Goal: Task Accomplishment & Management: Manage account settings

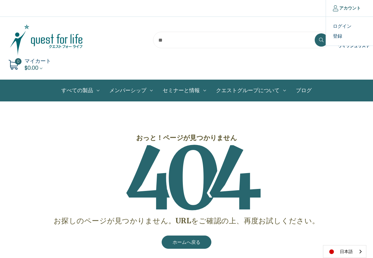
click at [348, 3] on link "アカウント" at bounding box center [346, 8] width 42 height 17
click at [335, 27] on link "ログイン" at bounding box center [359, 27] width 66 height 10
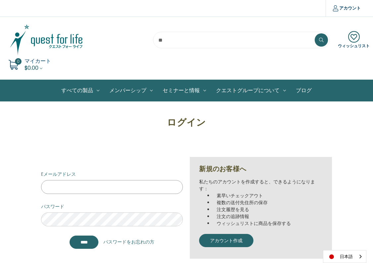
type input "**********"
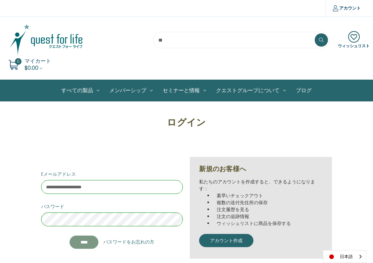
click at [92, 245] on input "****" at bounding box center [83, 242] width 29 height 13
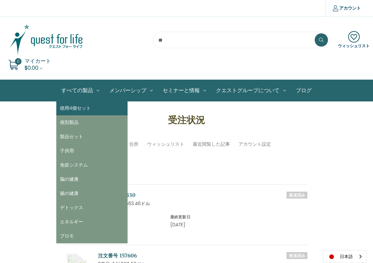
click at [76, 109] on link "徳用4個セット" at bounding box center [91, 108] width 71 height 14
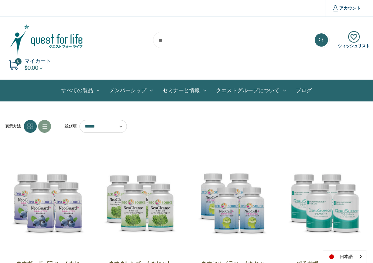
click at [67, 37] on img at bounding box center [46, 39] width 83 height 33
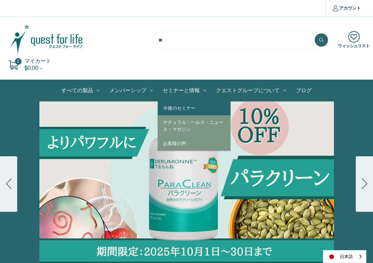
click at [180, 107] on link "今後のセミナー" at bounding box center [194, 108] width 73 height 14
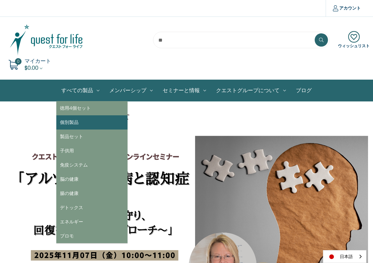
click at [78, 122] on link "個別製品" at bounding box center [91, 122] width 71 height 14
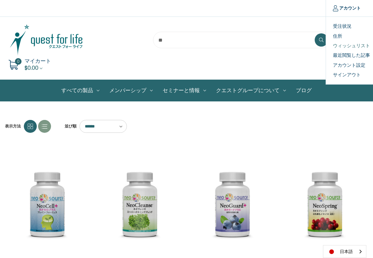
click at [343, 44] on link "ウィッシュリスト" at bounding box center [359, 46] width 66 height 10
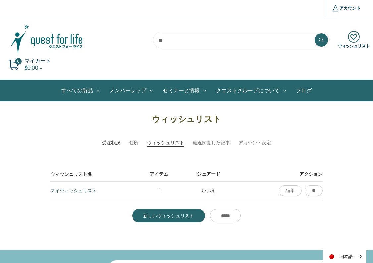
click at [111, 142] on link "受注状況" at bounding box center [111, 143] width 19 height 7
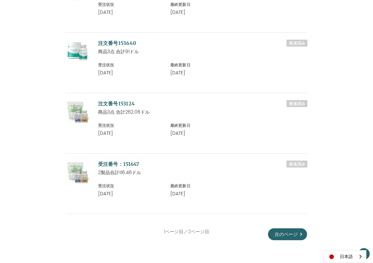
scroll to position [627, 0]
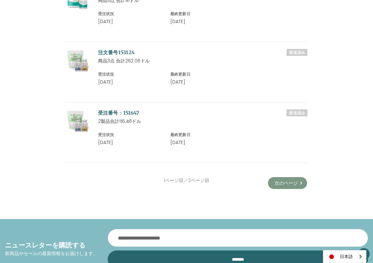
click at [284, 182] on link "次のページ" at bounding box center [287, 183] width 39 height 12
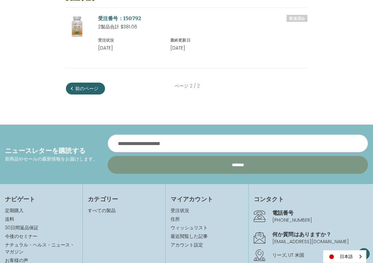
scroll to position [142, 0]
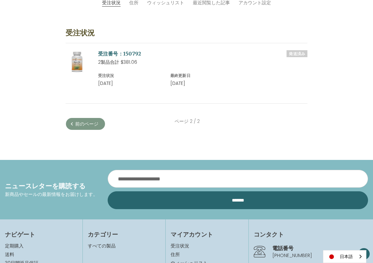
click at [83, 126] on link "前のページ" at bounding box center [85, 124] width 39 height 12
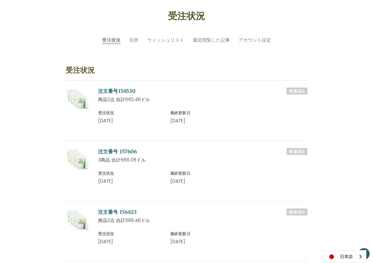
scroll to position [83, 0]
